Goal: Task Accomplishment & Management: Complete application form

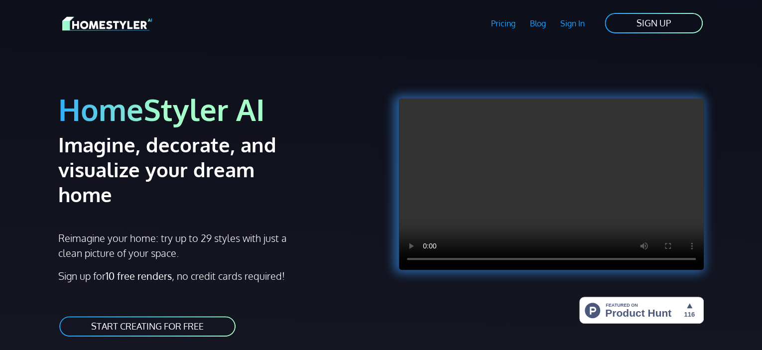
click at [657, 24] on link "SIGN UP" at bounding box center [654, 23] width 100 height 22
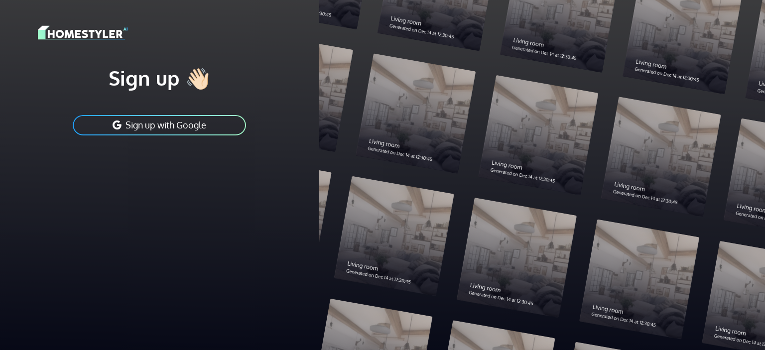
click at [186, 122] on button "Sign up with Google" at bounding box center [159, 125] width 175 height 22
